Goal: Check status

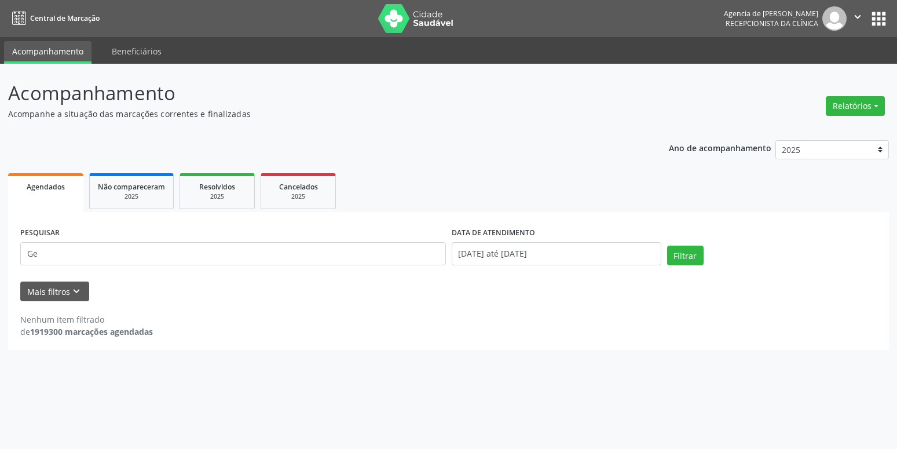
type input "G"
type input "[PERSON_NAME]"
click at [468, 254] on input "[DATE] até [DATE]" at bounding box center [557, 253] width 210 height 23
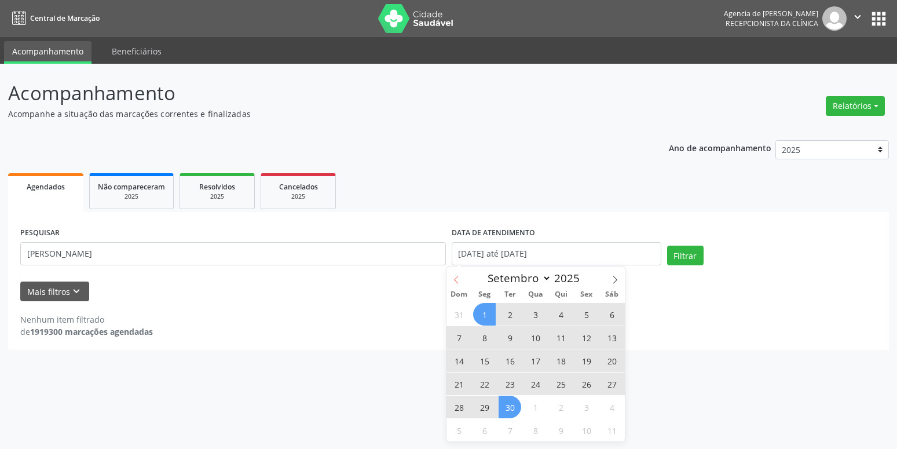
click at [461, 277] on span at bounding box center [456, 276] width 20 height 20
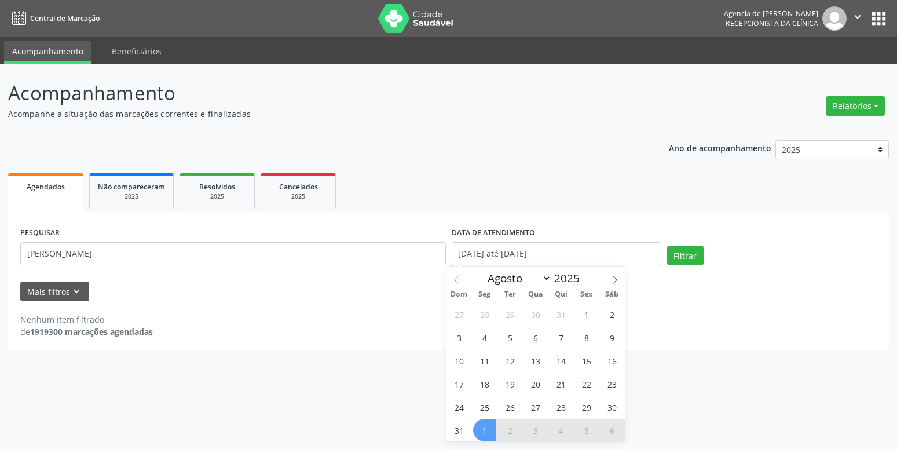
click at [461, 277] on span at bounding box center [456, 276] width 20 height 20
select select "5"
click at [585, 272] on span at bounding box center [585, 274] width 8 height 8
click at [584, 277] on span at bounding box center [585, 274] width 8 height 8
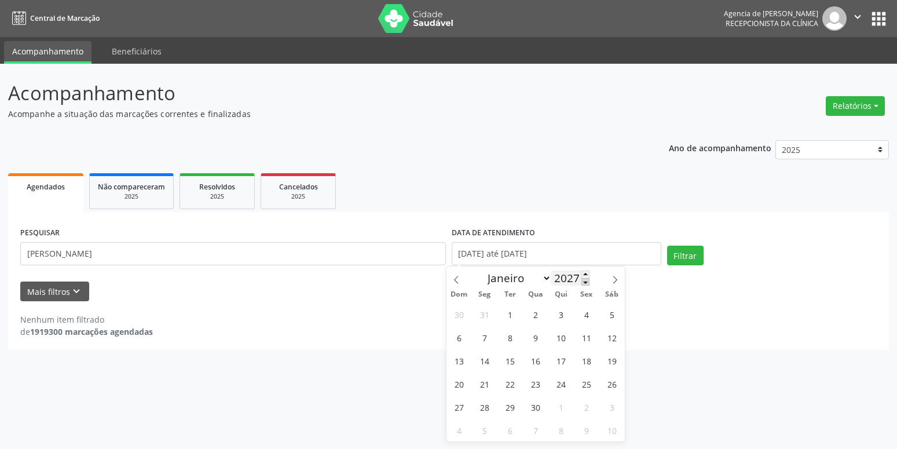
click at [584, 281] on span at bounding box center [585, 282] width 8 height 8
type input "2023"
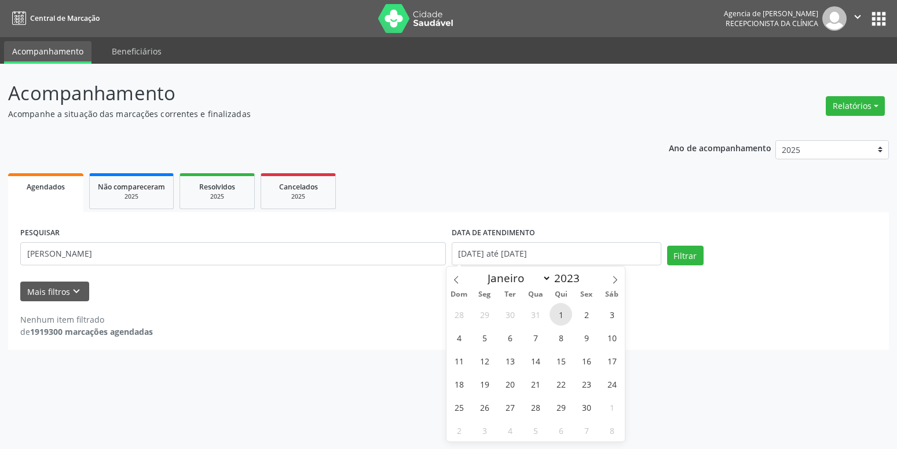
click at [558, 309] on span "1" at bounding box center [561, 314] width 23 height 23
type input "[DATE]"
click at [572, 276] on input "2023" at bounding box center [570, 277] width 38 height 15
click at [584, 274] on span at bounding box center [585, 274] width 8 height 8
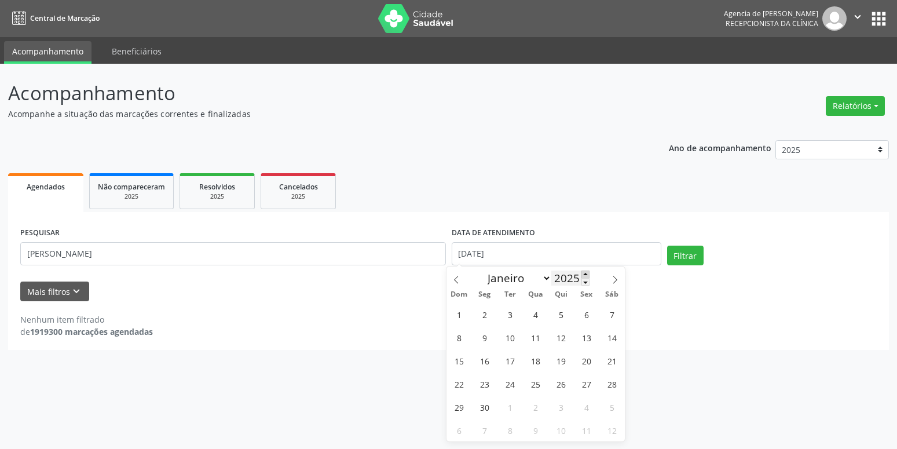
click at [584, 274] on span at bounding box center [585, 274] width 8 height 8
click at [583, 279] on span at bounding box center [585, 282] width 8 height 8
type input "2025"
click at [613, 278] on icon at bounding box center [615, 280] width 8 height 8
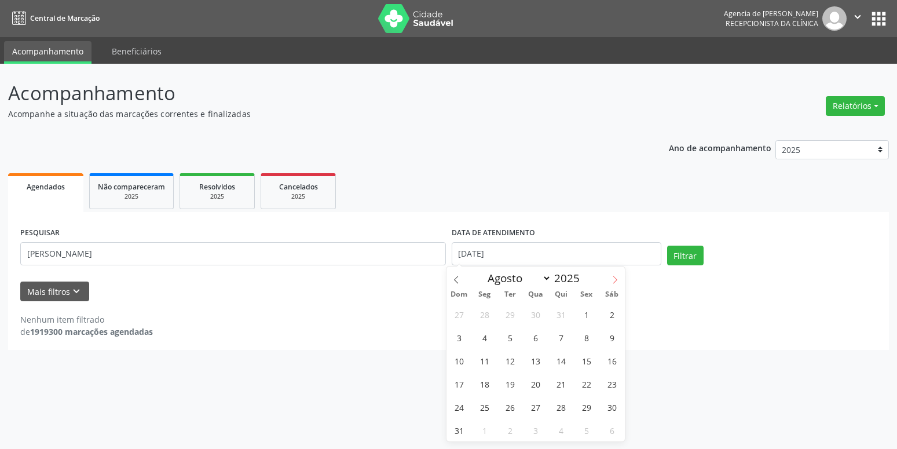
click at [613, 278] on icon at bounding box center [615, 280] width 8 height 8
select select "8"
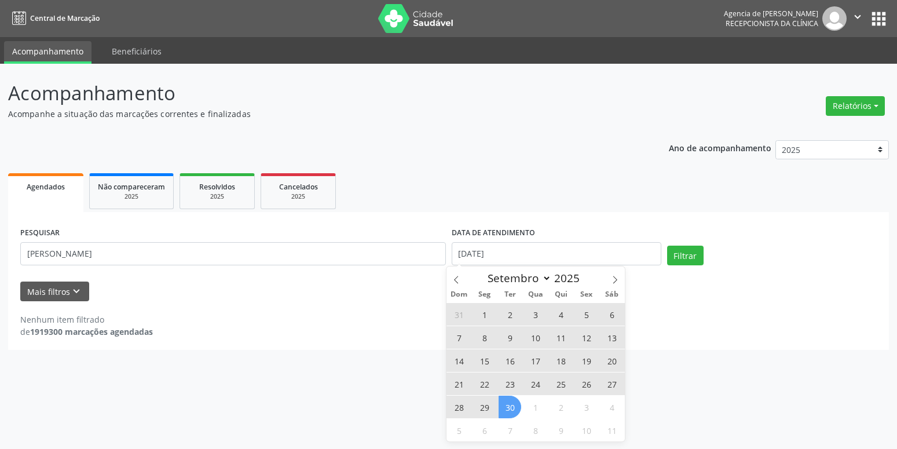
click at [514, 410] on span "30" at bounding box center [510, 406] width 23 height 23
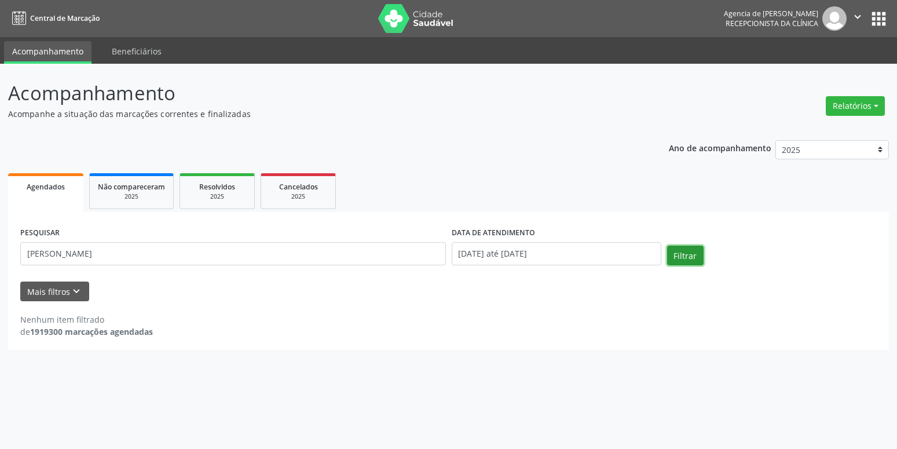
click at [680, 250] on button "Filtrar" at bounding box center [685, 256] width 36 height 20
click at [680, 258] on button "Filtrar" at bounding box center [685, 256] width 36 height 20
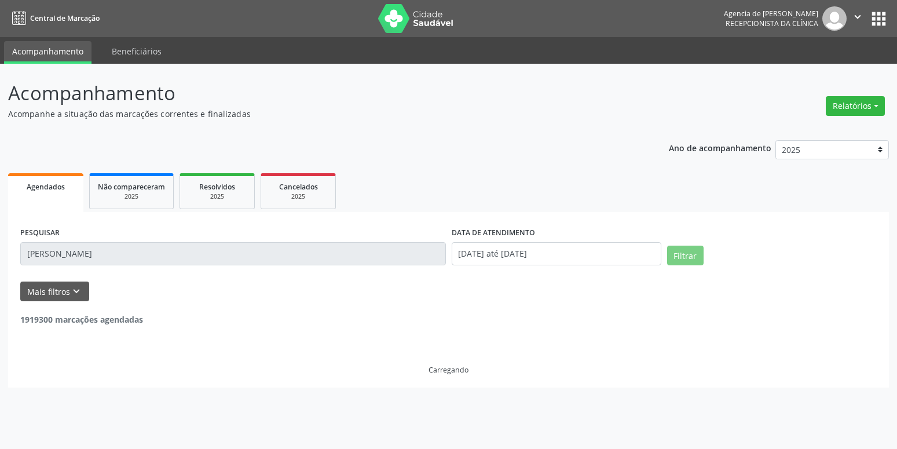
click at [680, 258] on button "Filtrar" at bounding box center [685, 256] width 36 height 20
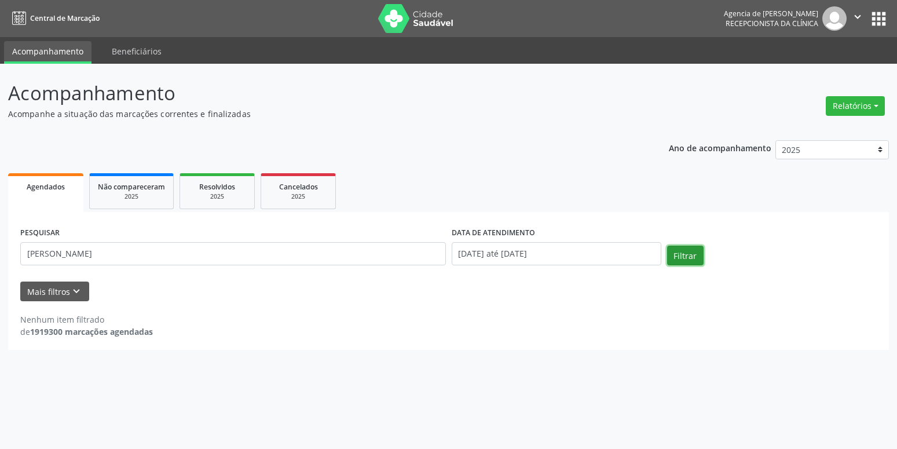
click at [680, 258] on button "Filtrar" at bounding box center [685, 256] width 36 height 20
click at [281, 251] on input "[PERSON_NAME]" at bounding box center [233, 253] width 426 height 23
type input "SOCORRO"
click at [684, 255] on button "Filtrar" at bounding box center [685, 256] width 36 height 20
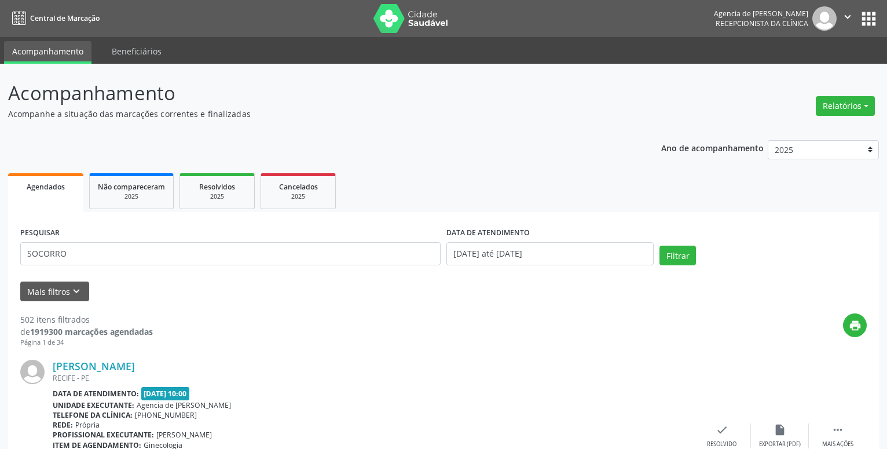
click at [130, 265] on div "PESQUISAR SOCORRO" at bounding box center [230, 248] width 426 height 49
click at [130, 254] on input "SOCORRO" at bounding box center [230, 253] width 420 height 23
